Goal: Task Accomplishment & Management: Manage account settings

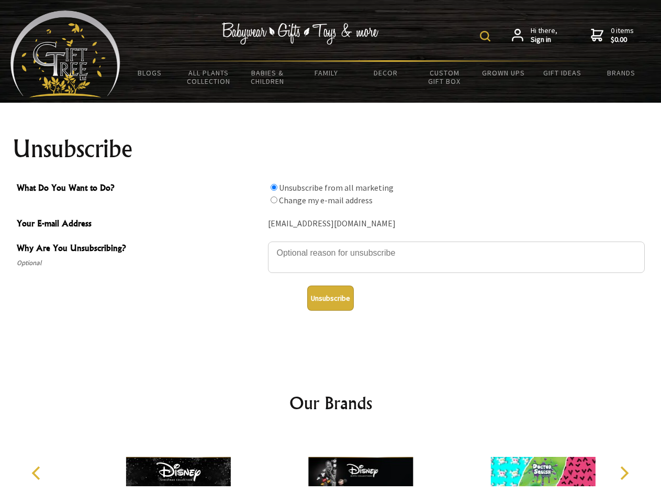
click at [487, 36] on img at bounding box center [485, 36] width 10 height 10
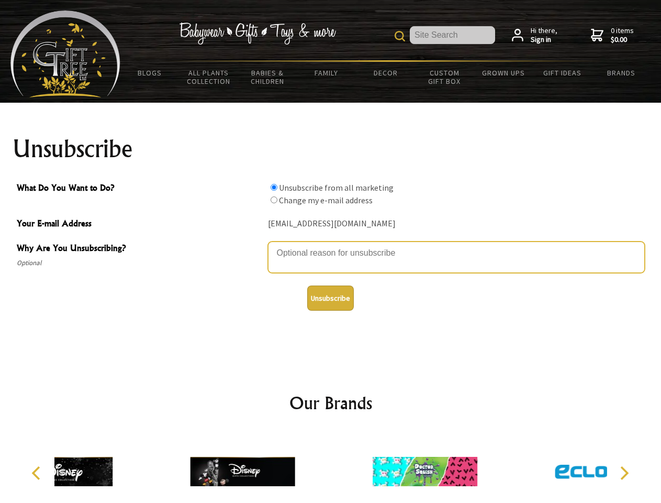
click at [331, 245] on textarea "Why Are You Unsubscribing?" at bounding box center [456, 256] width 377 height 31
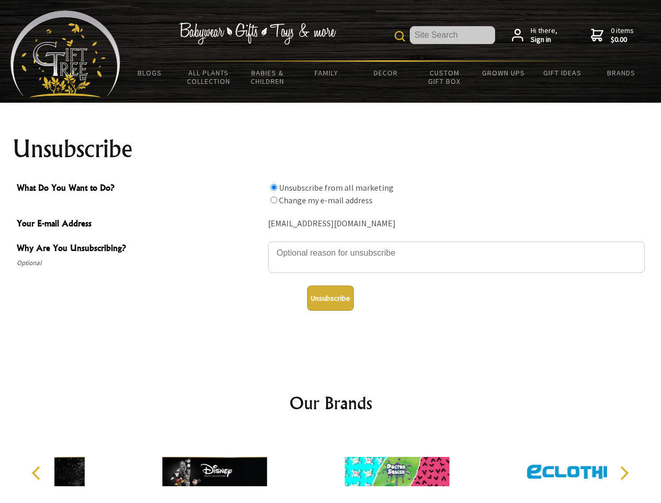
click at [274, 187] on input "What Do You Want to Do?" at bounding box center [274, 187] width 7 height 7
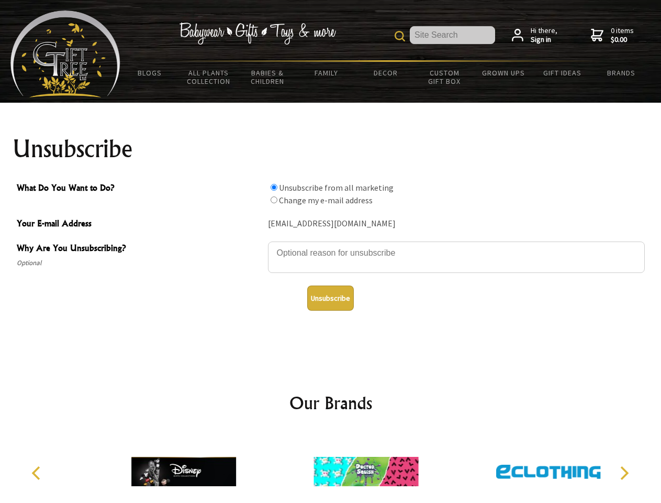
click at [274, 199] on input "What Do You Want to Do?" at bounding box center [274, 199] width 7 height 7
radio input "true"
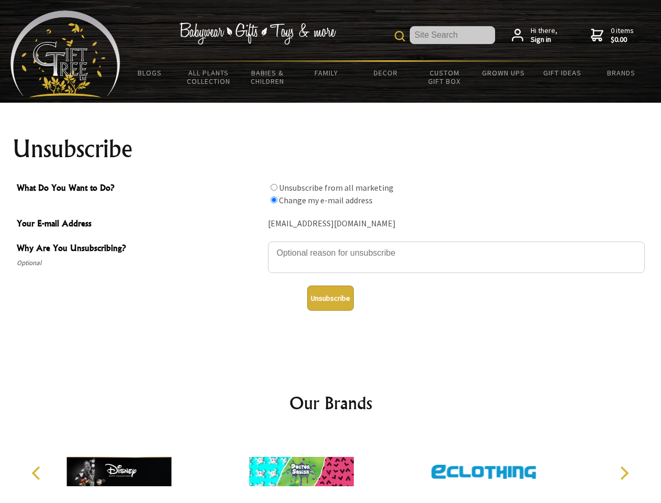
click at [330, 298] on button "Unsubscribe" at bounding box center [330, 297] width 47 height 25
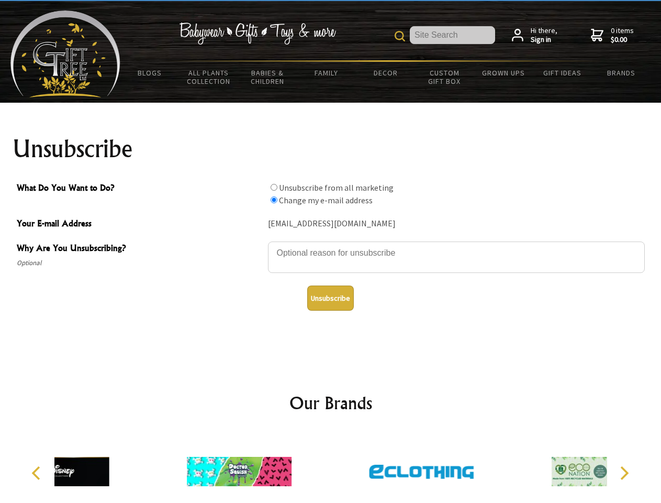
click at [331, 467] on div at bounding box center [421, 473] width 182 height 82
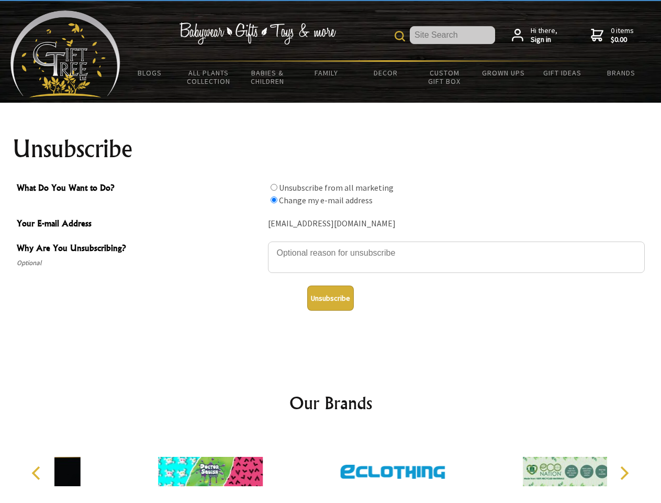
click at [38, 473] on icon "Previous" at bounding box center [37, 473] width 14 height 14
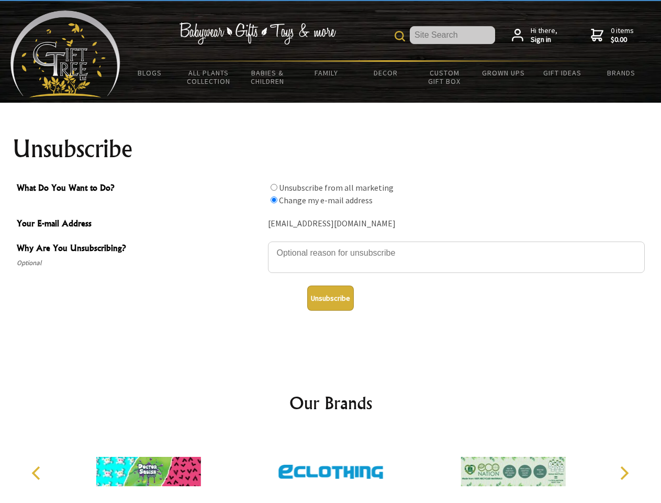
click at [624, 473] on icon "Next" at bounding box center [624, 473] width 14 height 14
